Goal: Task Accomplishment & Management: Manage account settings

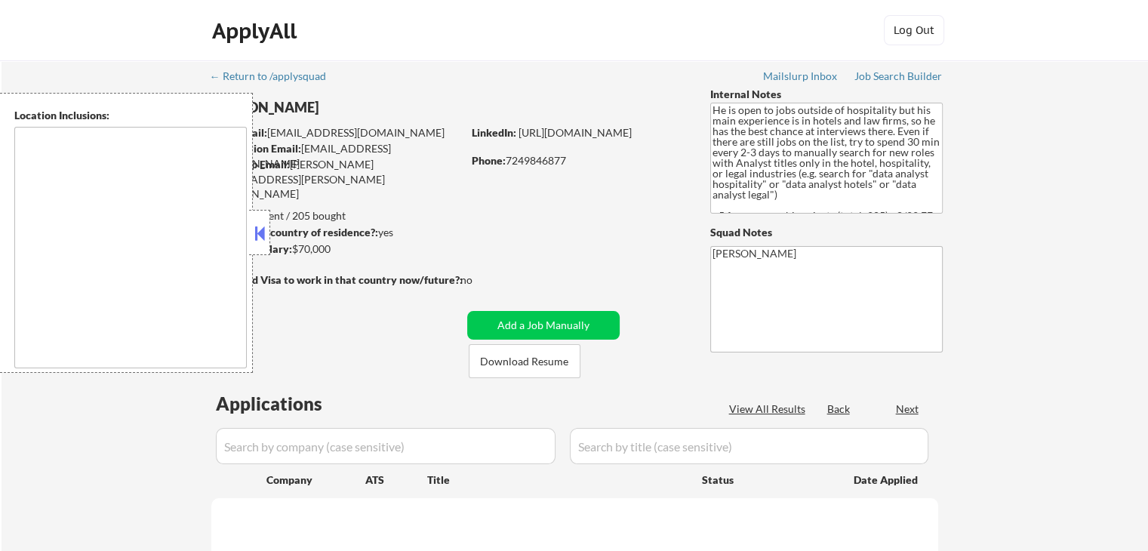
select select ""pending""
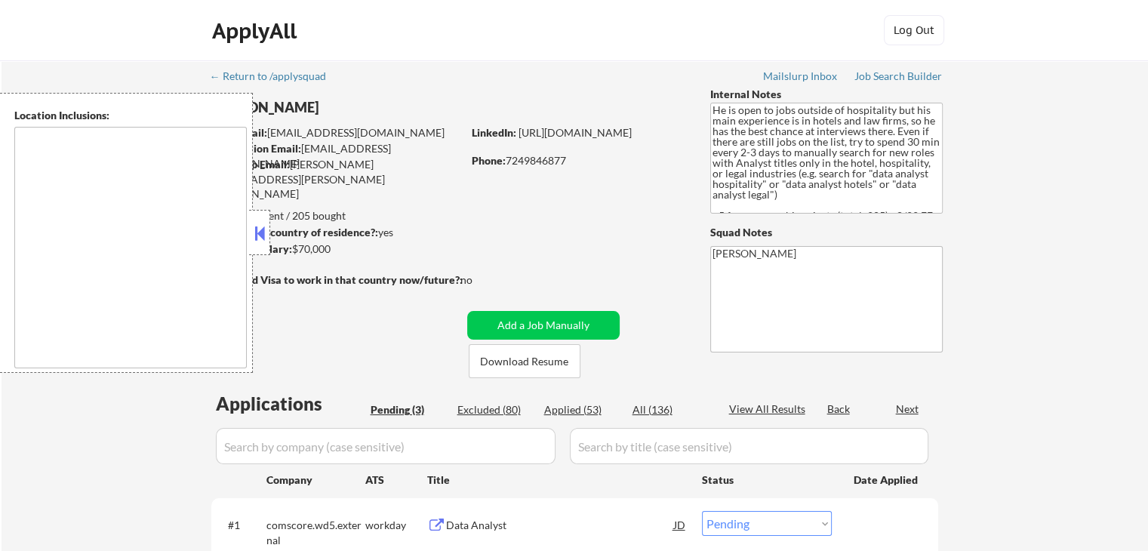
type textarea "[GEOGRAPHIC_DATA], [GEOGRAPHIC_DATA] [GEOGRAPHIC_DATA], [GEOGRAPHIC_DATA] [GEOG…"
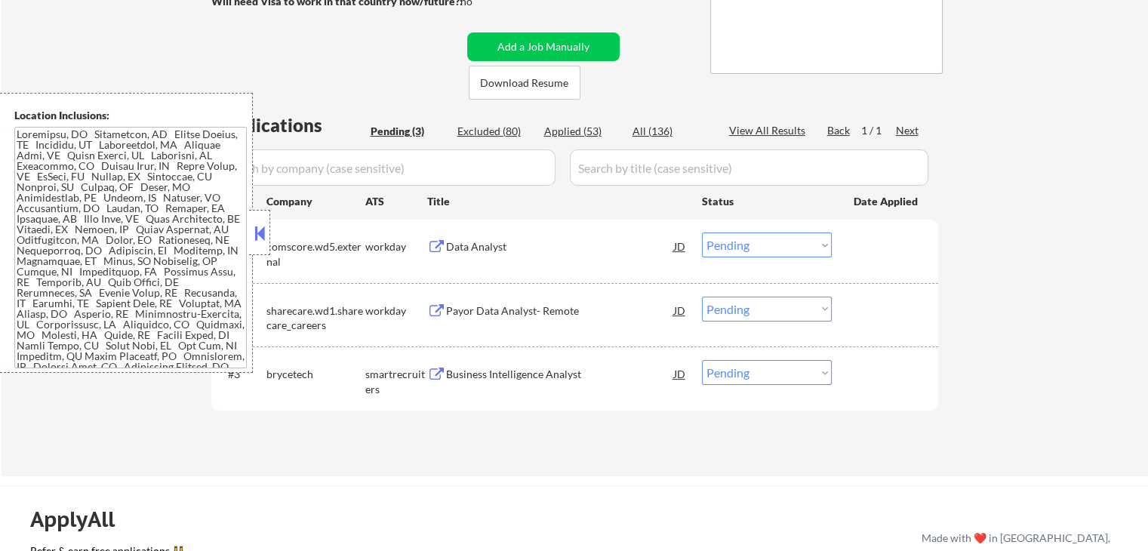
scroll to position [302, 0]
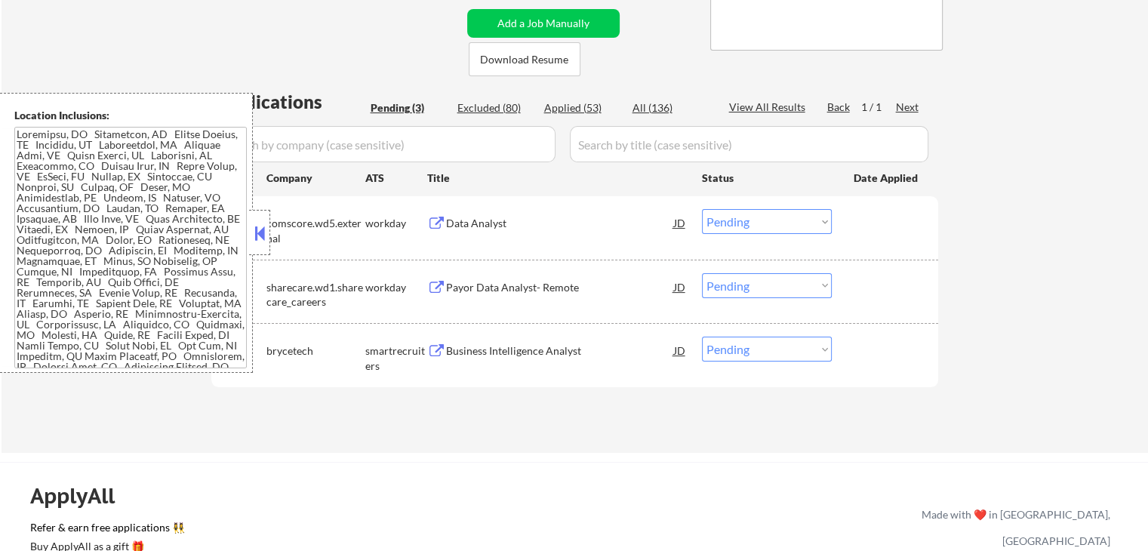
click at [466, 339] on div "Business Intelligence Analyst" at bounding box center [560, 350] width 228 height 27
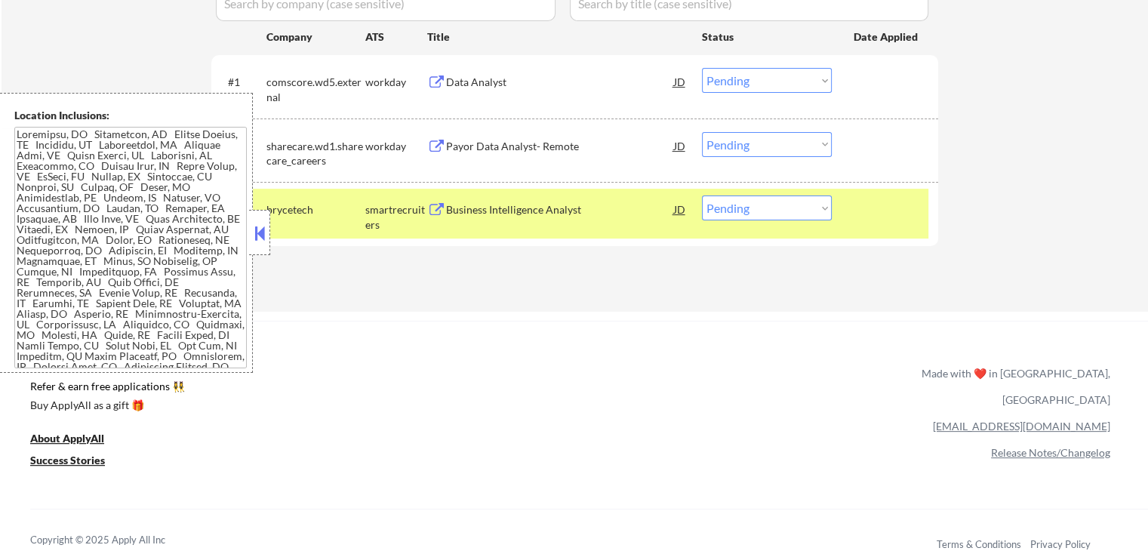
scroll to position [453, 0]
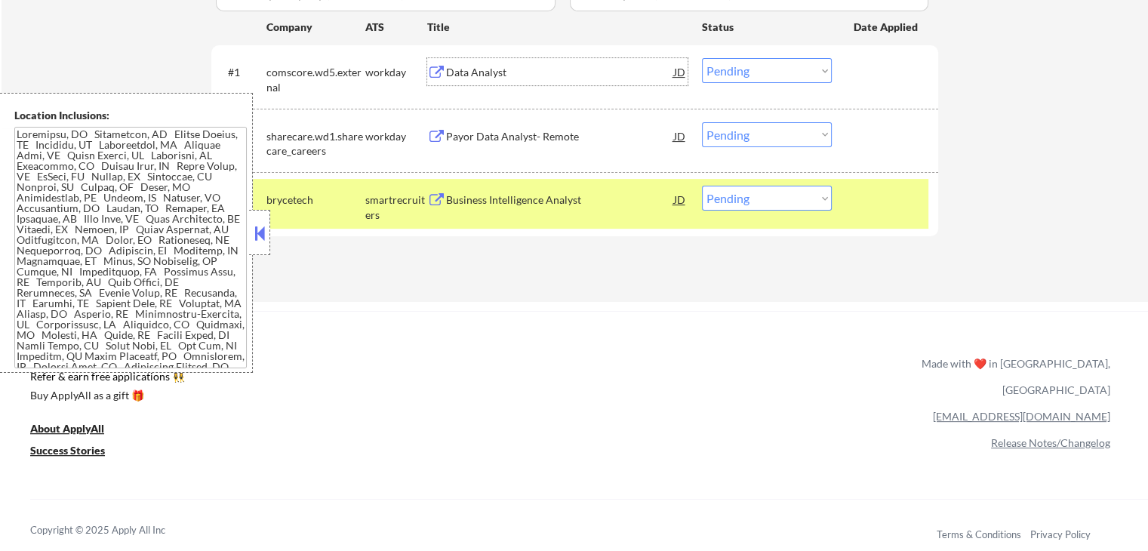
click at [465, 70] on div "Data Analyst" at bounding box center [560, 72] width 228 height 15
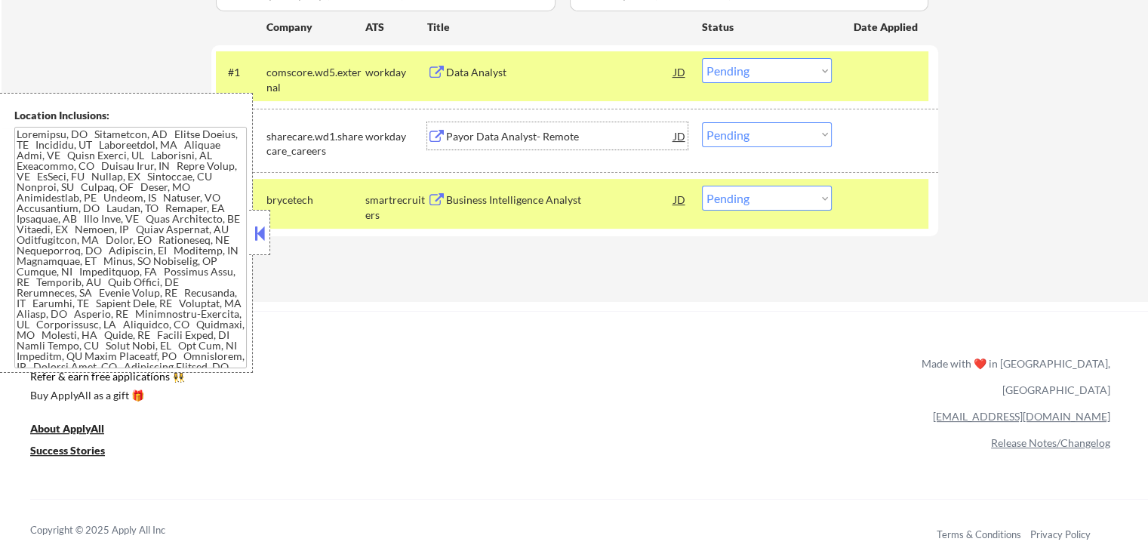
click at [489, 126] on div "Payor Data Analyst- Remote" at bounding box center [560, 135] width 228 height 27
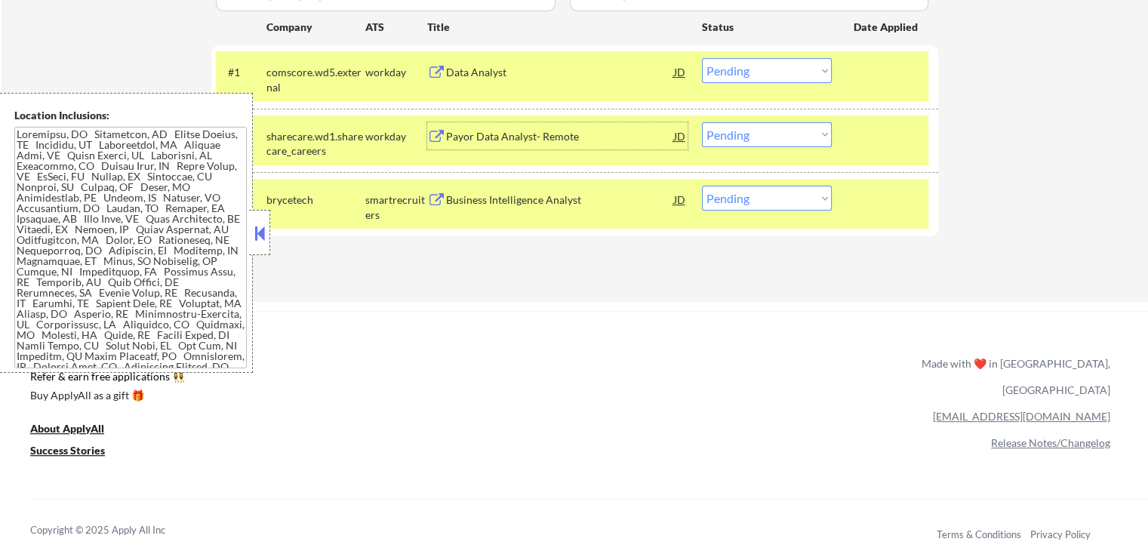
click at [784, 70] on select "Choose an option... Pending Applied Excluded (Questions) Excluded (Expired) Exc…" at bounding box center [767, 70] width 130 height 25
click at [702, 58] on select "Choose an option... Pending Applied Excluded (Questions) Excluded (Expired) Exc…" at bounding box center [767, 70] width 130 height 25
select select ""pending""
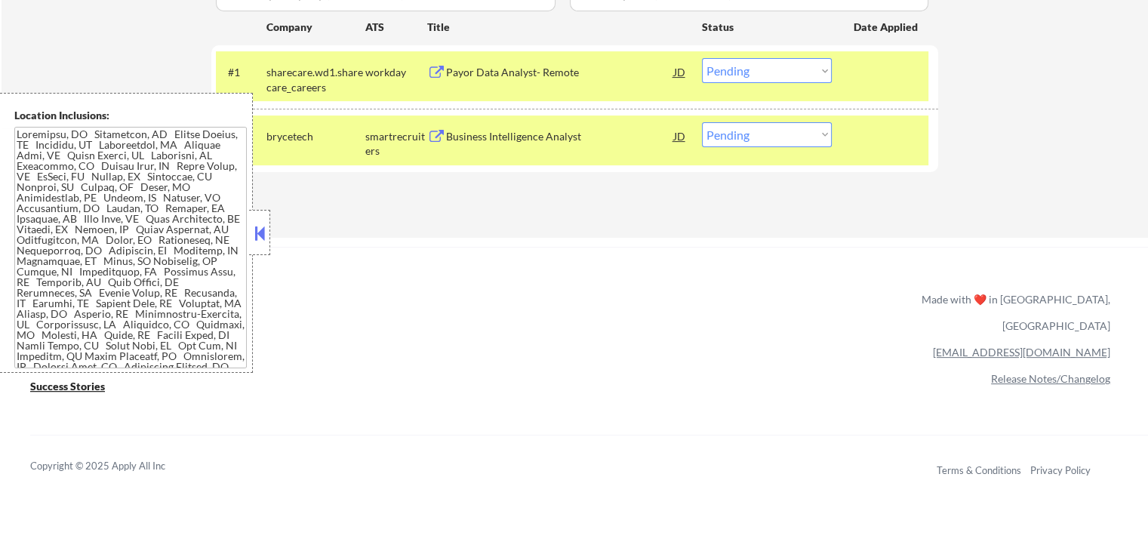
click at [774, 122] on select "Choose an option... Pending Applied Excluded (Questions) Excluded (Expired) Exc…" at bounding box center [767, 134] width 130 height 25
select select ""applied""
click at [702, 122] on select "Choose an option... Pending Applied Excluded (Questions) Excluded (Expired) Exc…" at bounding box center [767, 134] width 130 height 25
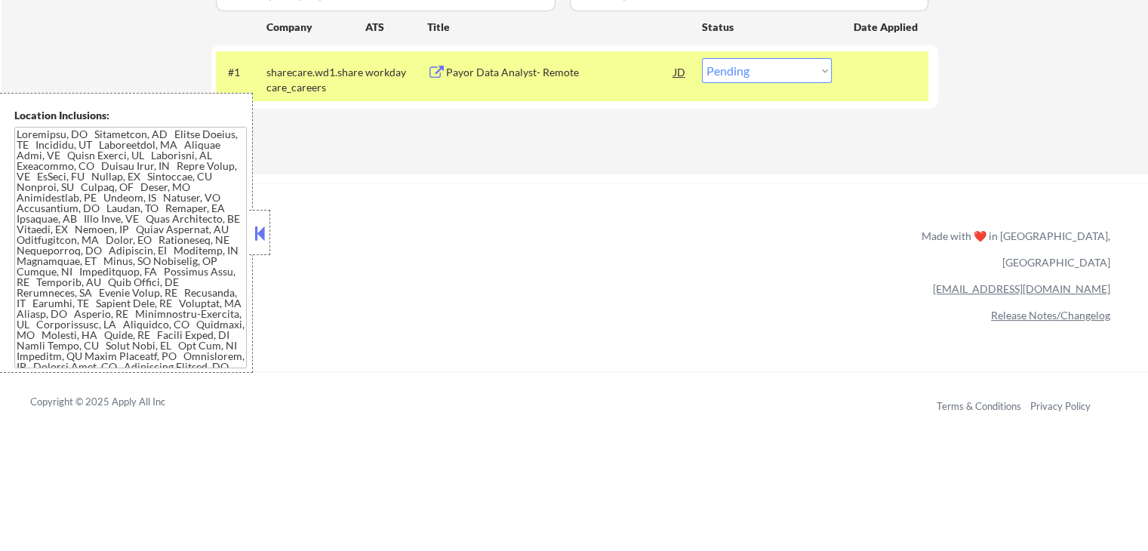
click at [759, 76] on select "Choose an option... Pending Applied Excluded (Questions) Excluded (Expired) Exc…" at bounding box center [767, 70] width 130 height 25
select select ""applied""
click at [702, 58] on select "Choose an option... Pending Applied Excluded (Questions) Excluded (Expired) Exc…" at bounding box center [767, 70] width 130 height 25
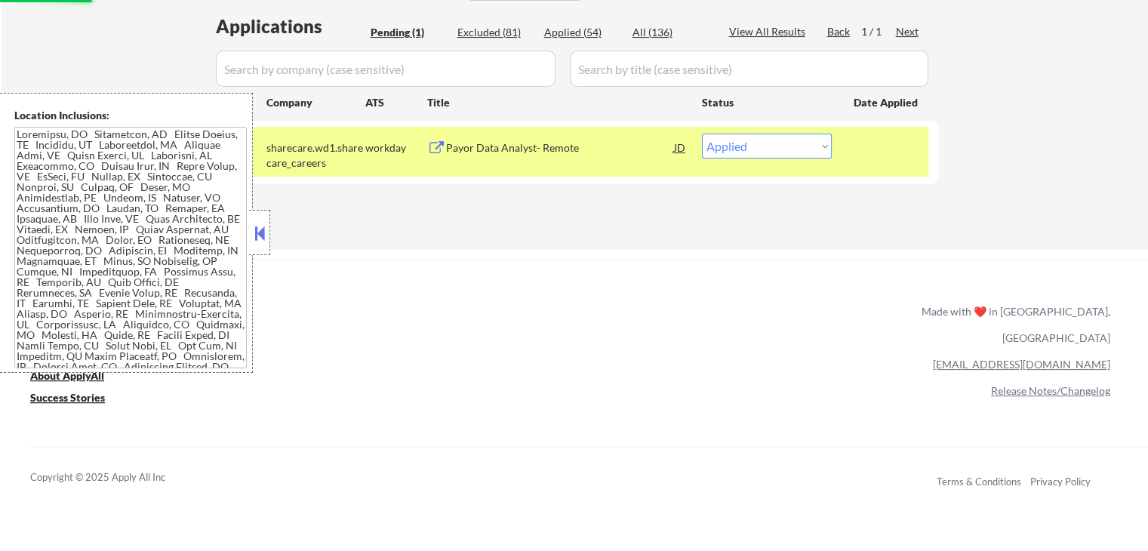
scroll to position [302, 0]
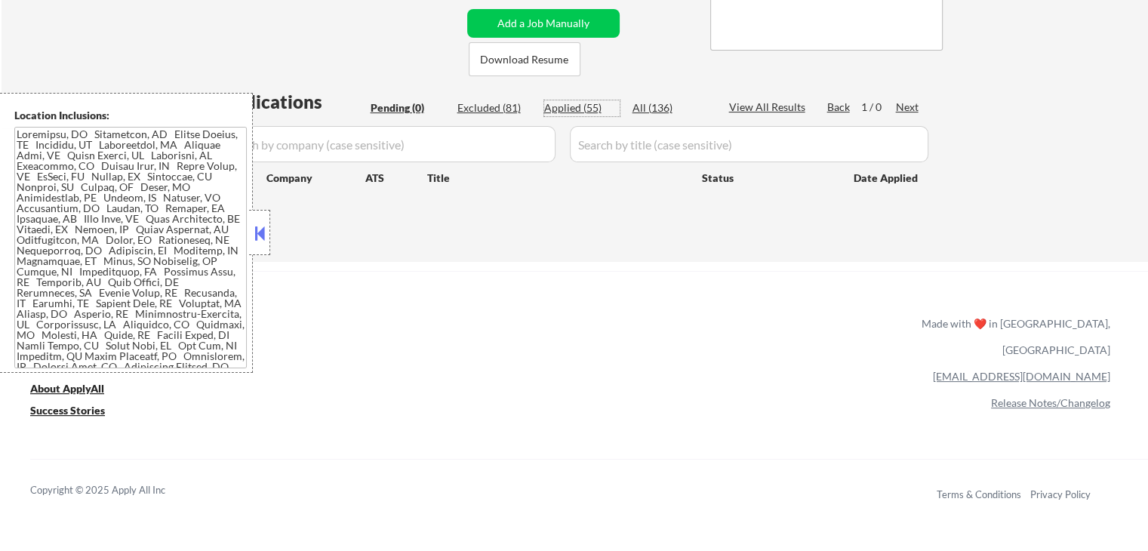
click at [591, 109] on div "Applied (55)" at bounding box center [581, 107] width 75 height 15
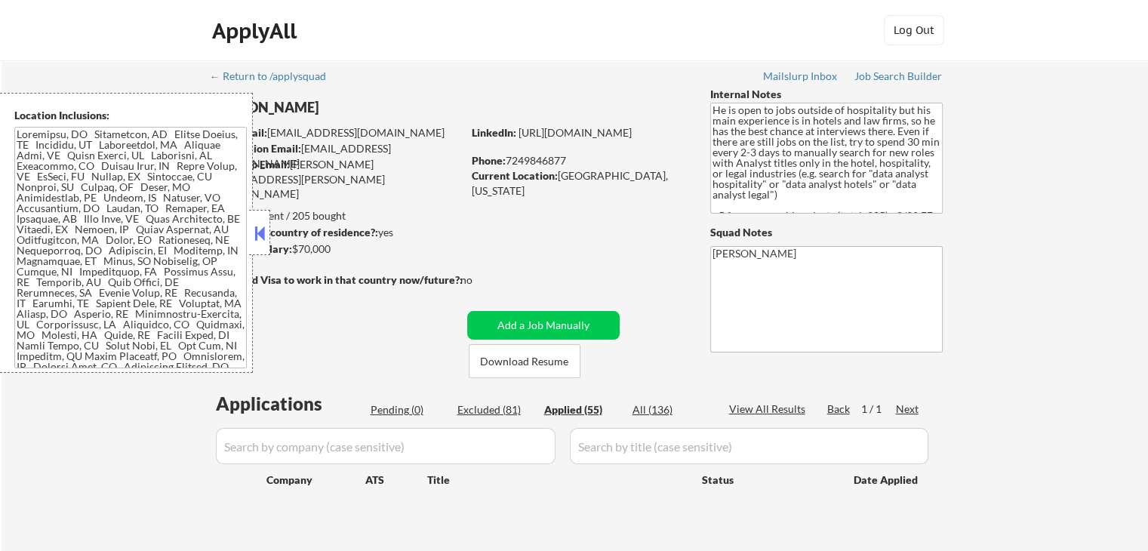
click at [257, 223] on button at bounding box center [259, 233] width 17 height 23
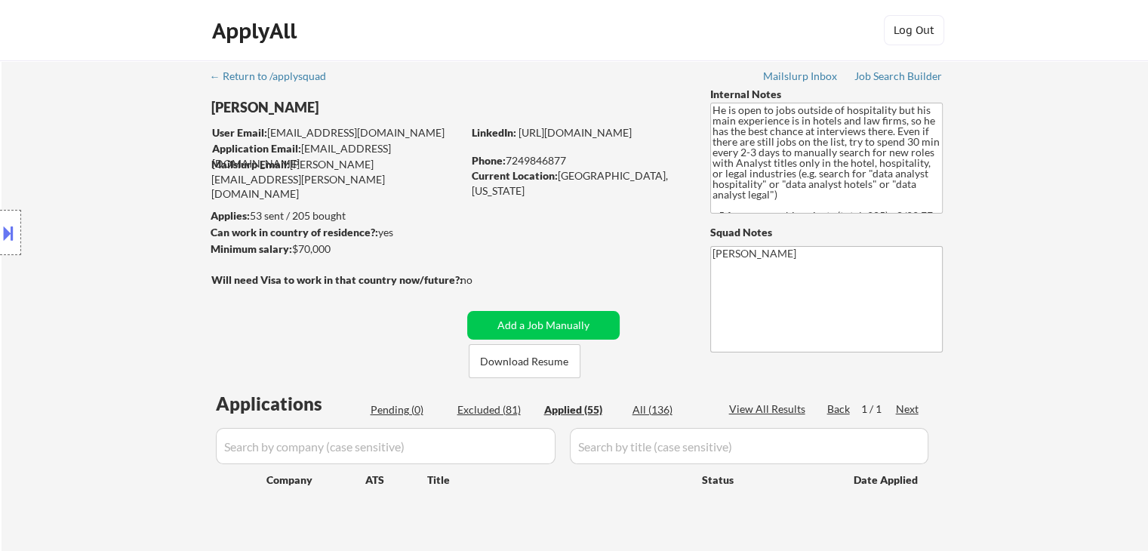
select select ""applied""
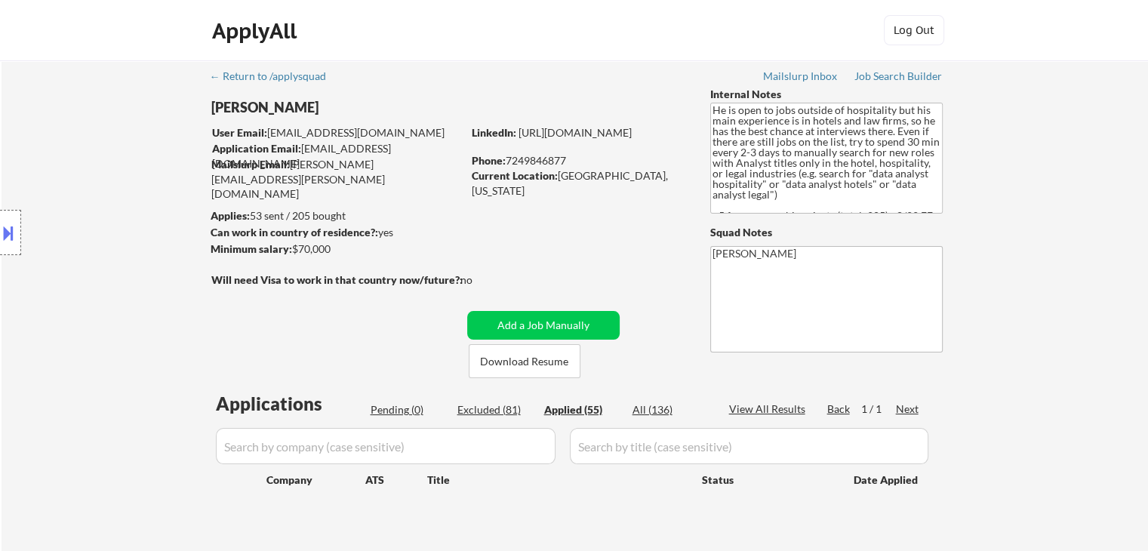
select select ""applied""
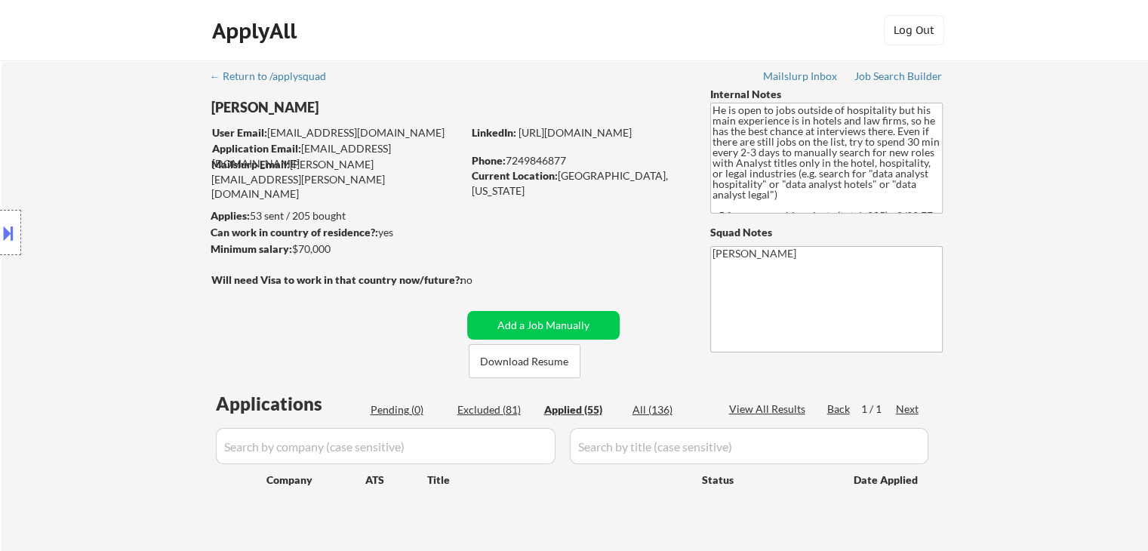
select select ""applied""
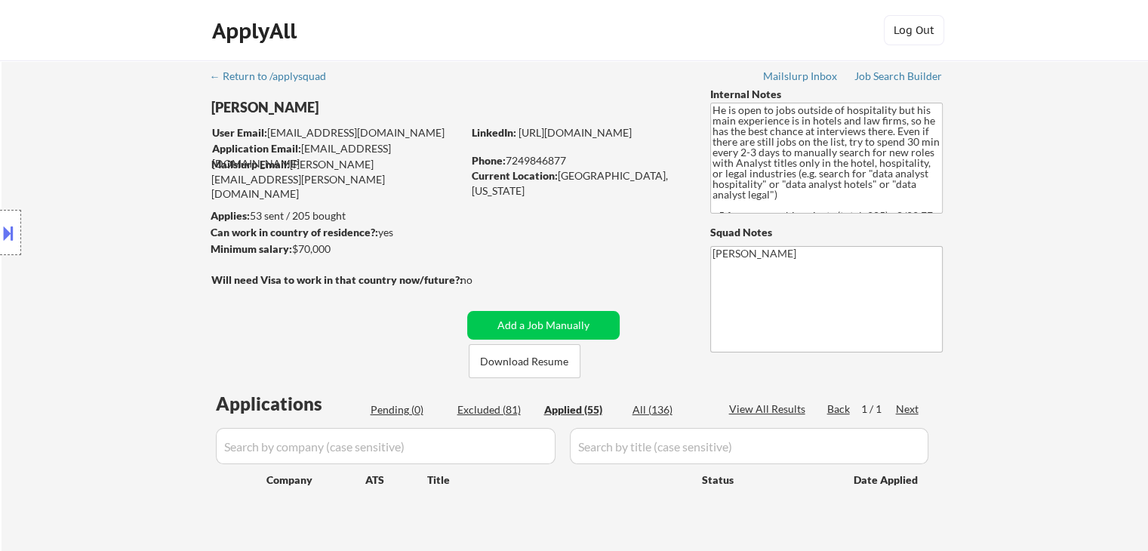
select select ""applied""
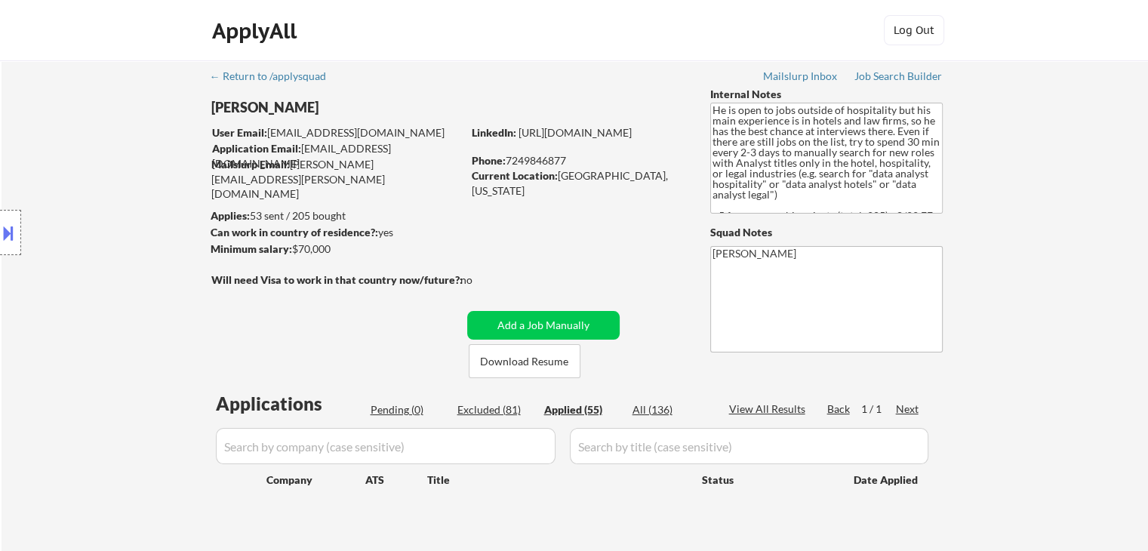
select select ""applied""
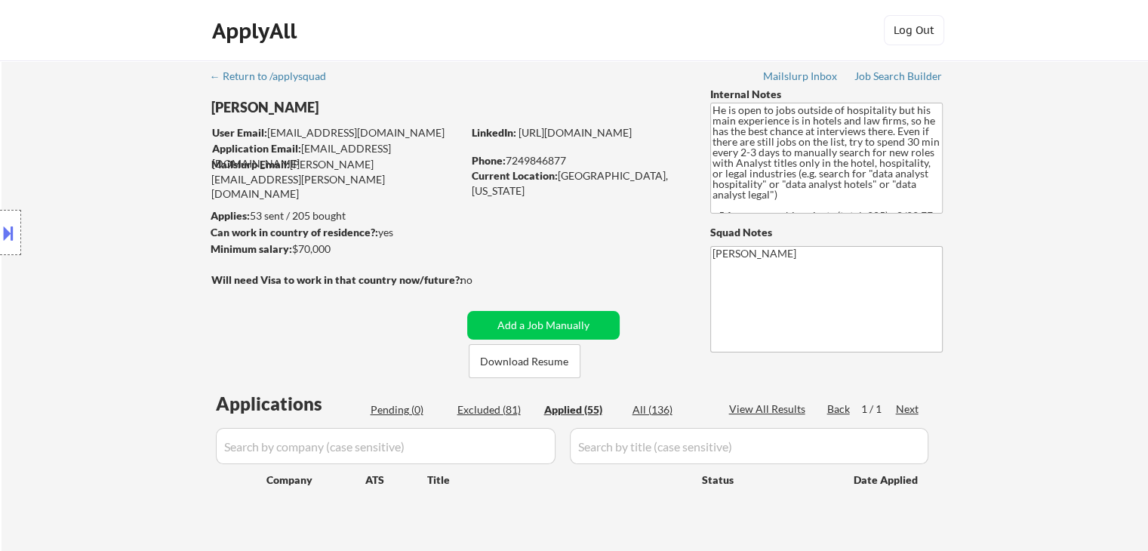
select select ""applied""
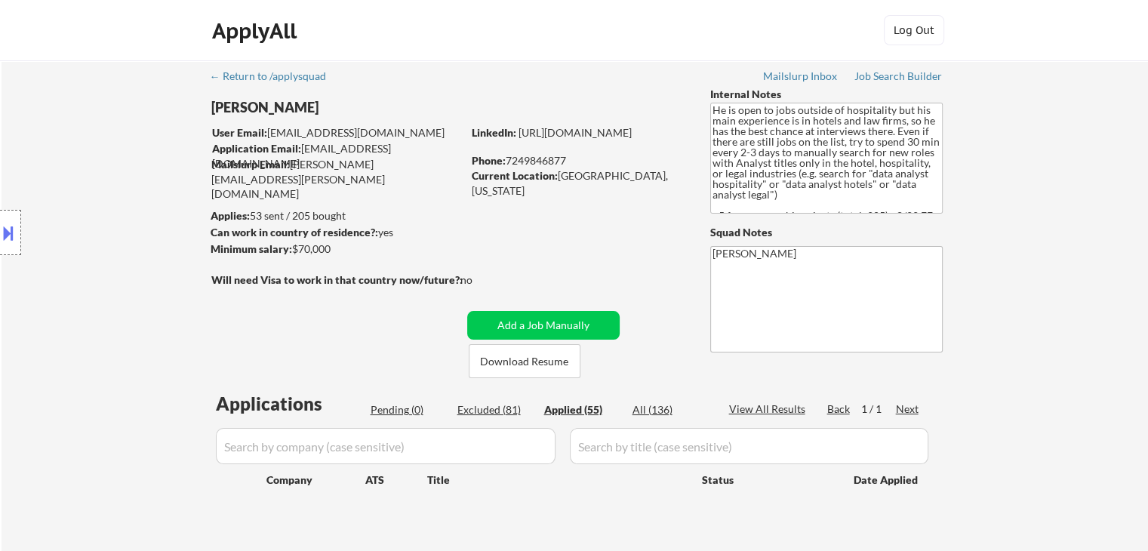
select select ""applied""
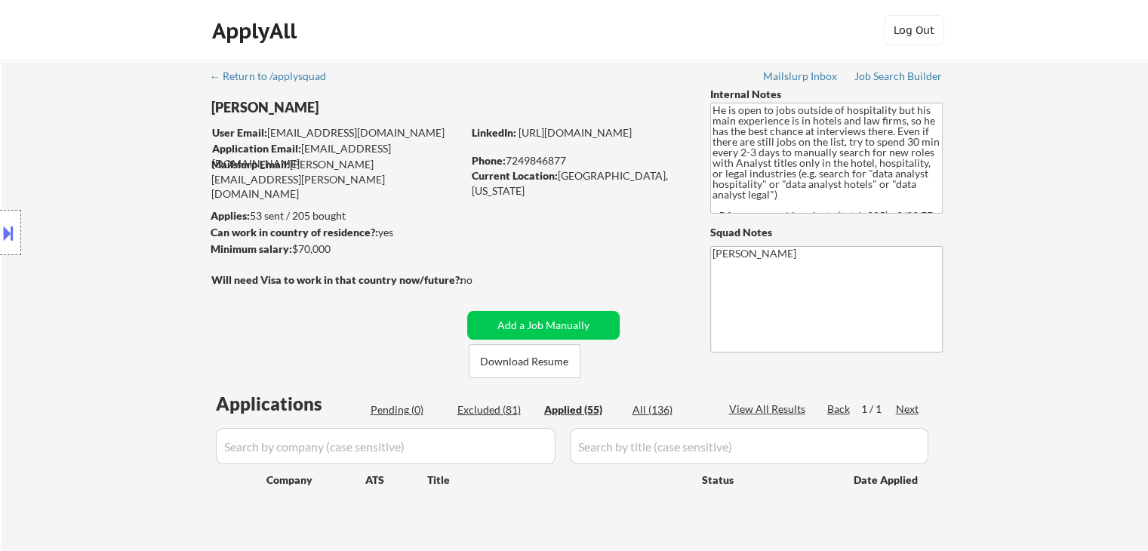
select select ""applied""
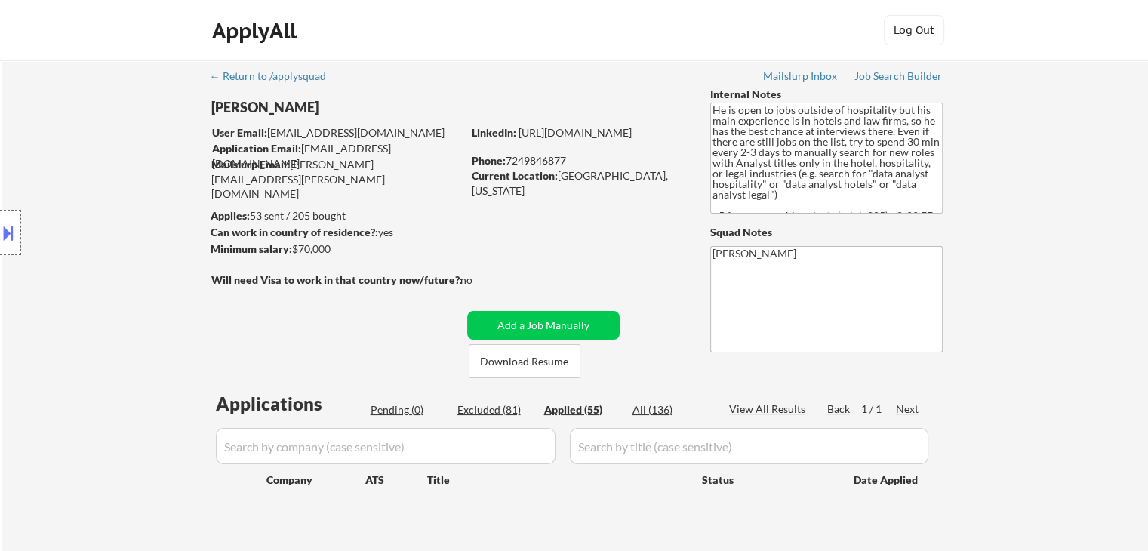
select select ""applied""
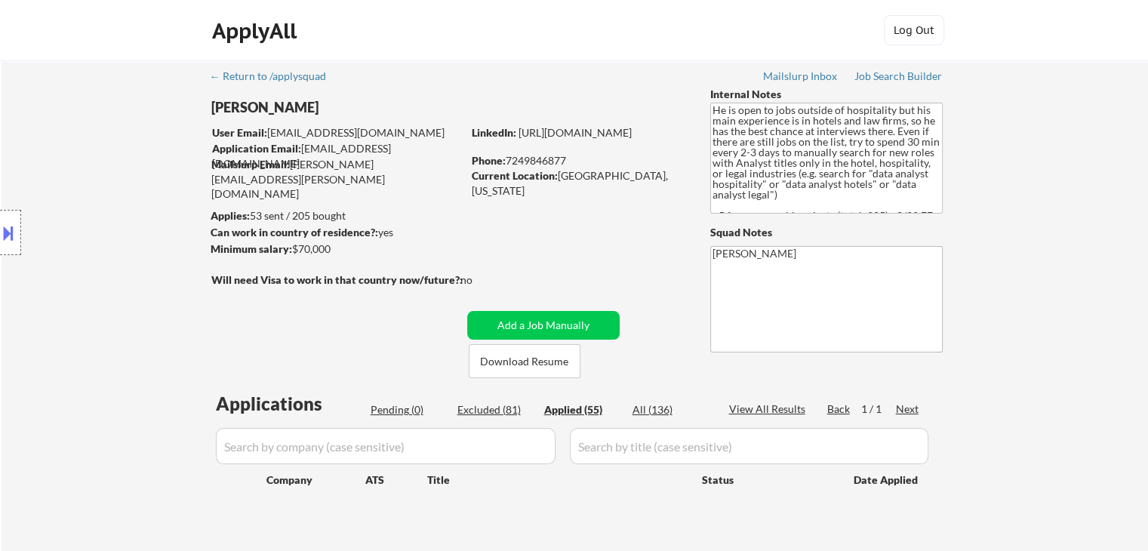
select select ""applied""
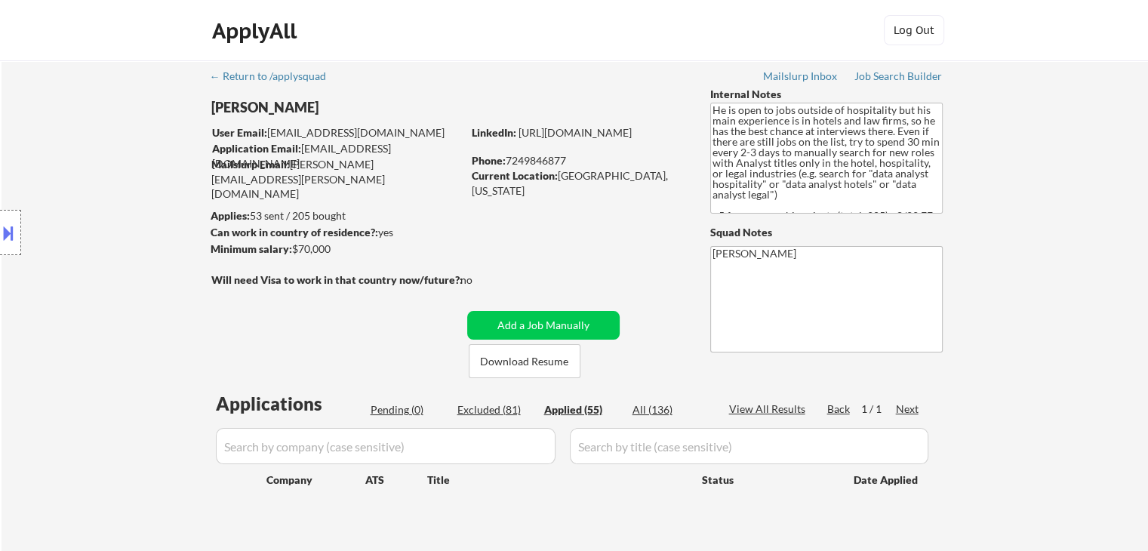
select select ""applied""
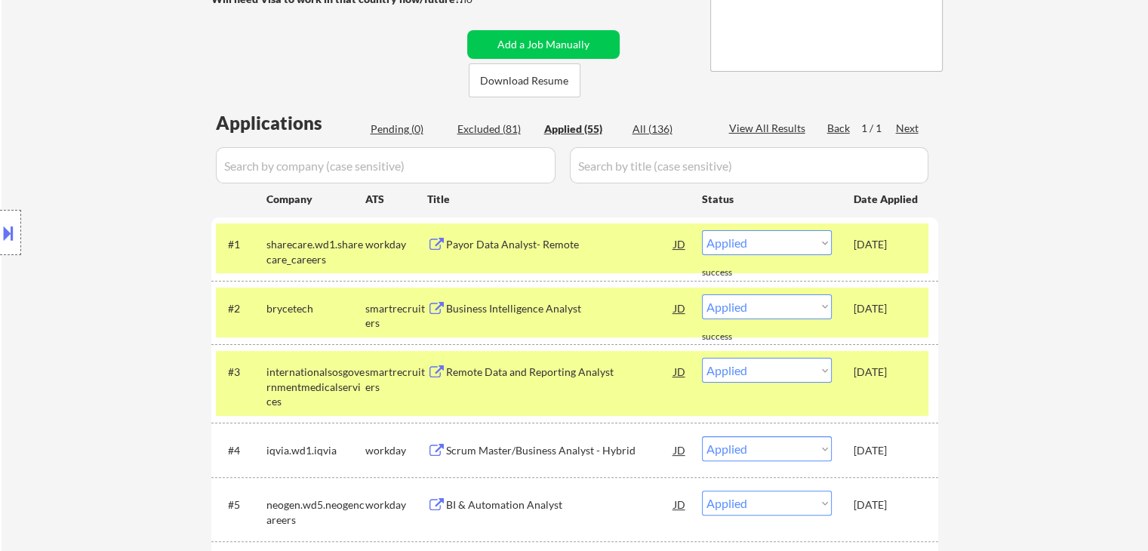
scroll to position [302, 0]
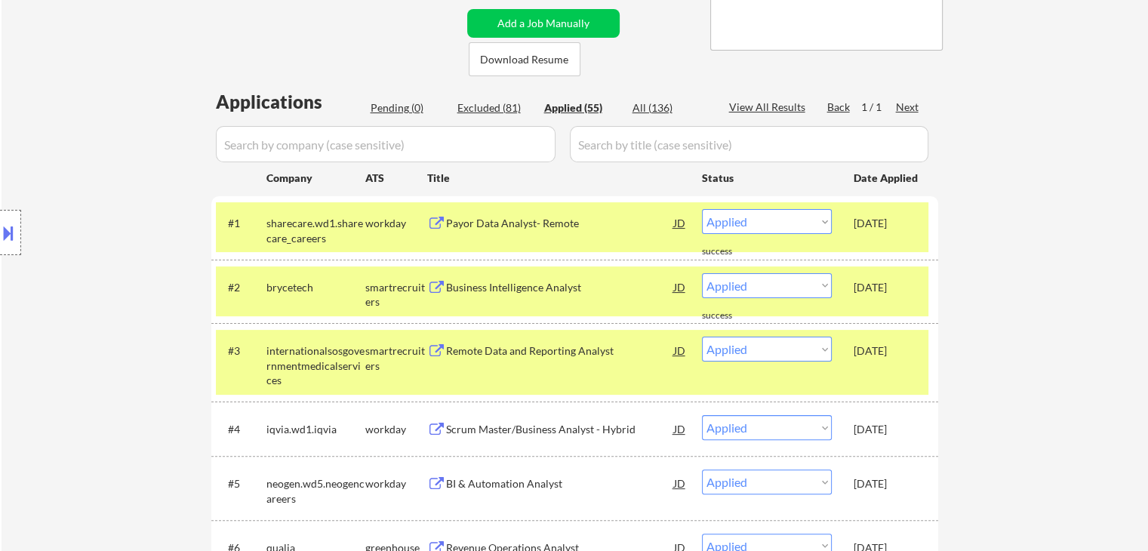
click at [917, 355] on div "[DATE]" at bounding box center [886, 350] width 66 height 15
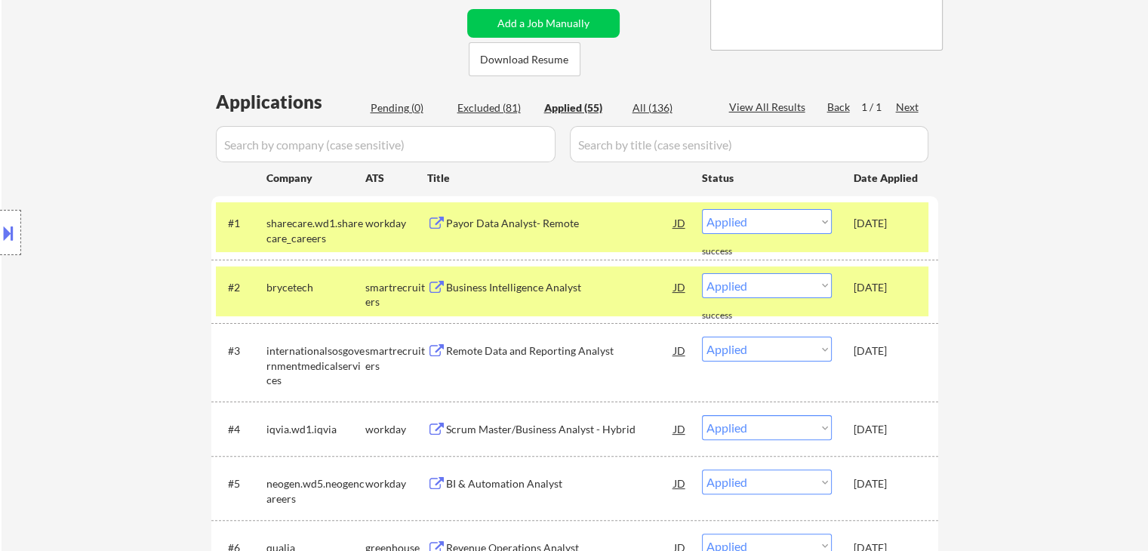
click at [912, 292] on div "[DATE]" at bounding box center [886, 287] width 66 height 15
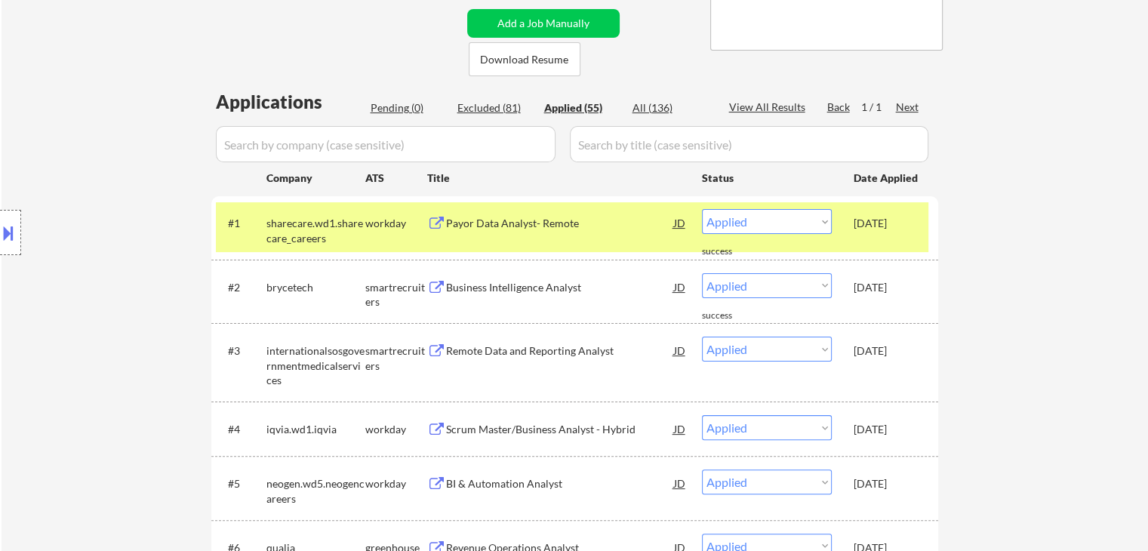
click at [916, 230] on div "[DATE]" at bounding box center [886, 222] width 66 height 27
